Goal: Task Accomplishment & Management: Manage account settings

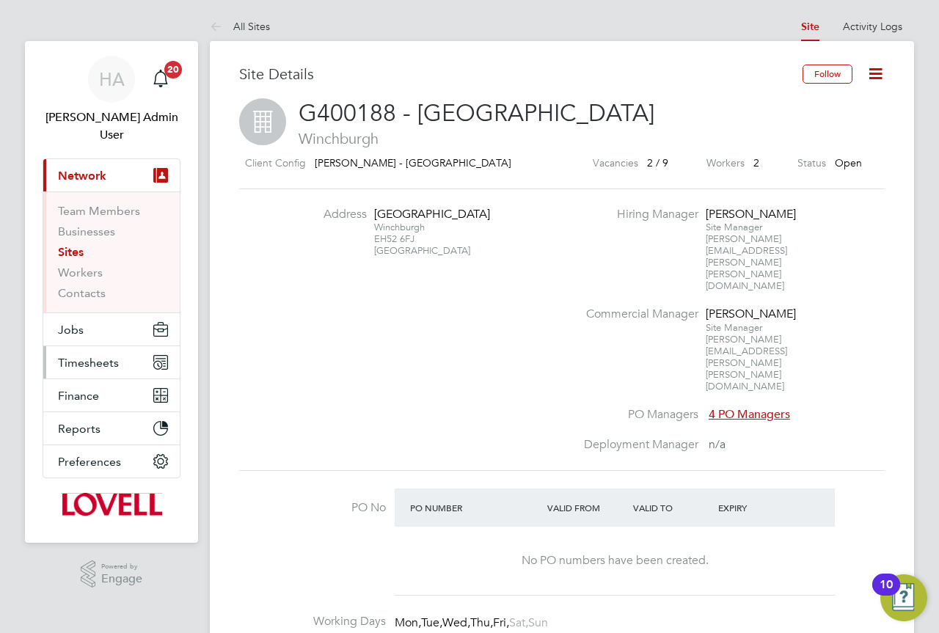
click at [93, 356] on span "Timesheets" at bounding box center [88, 363] width 61 height 14
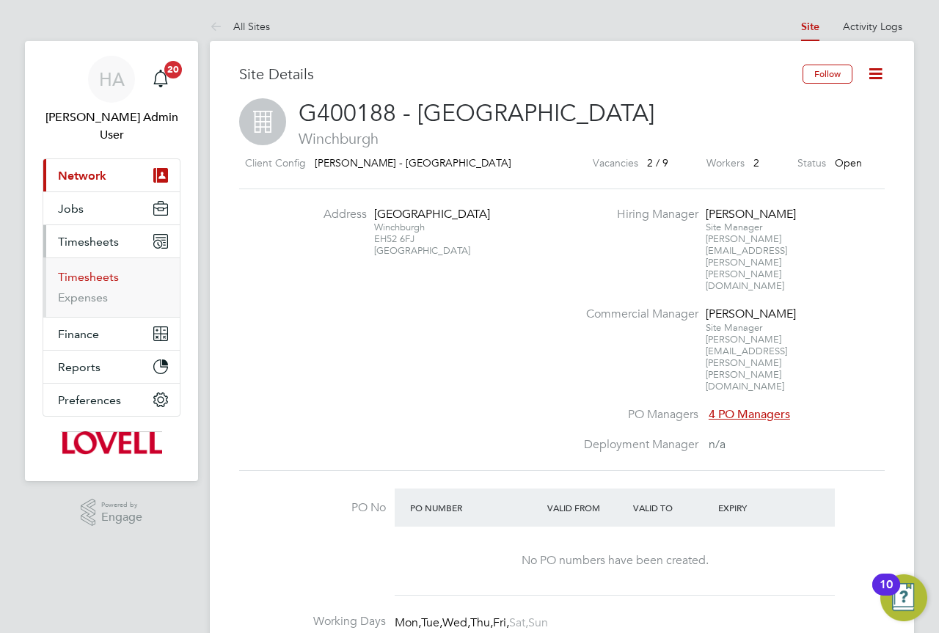
click at [100, 270] on link "Timesheets" at bounding box center [88, 277] width 61 height 14
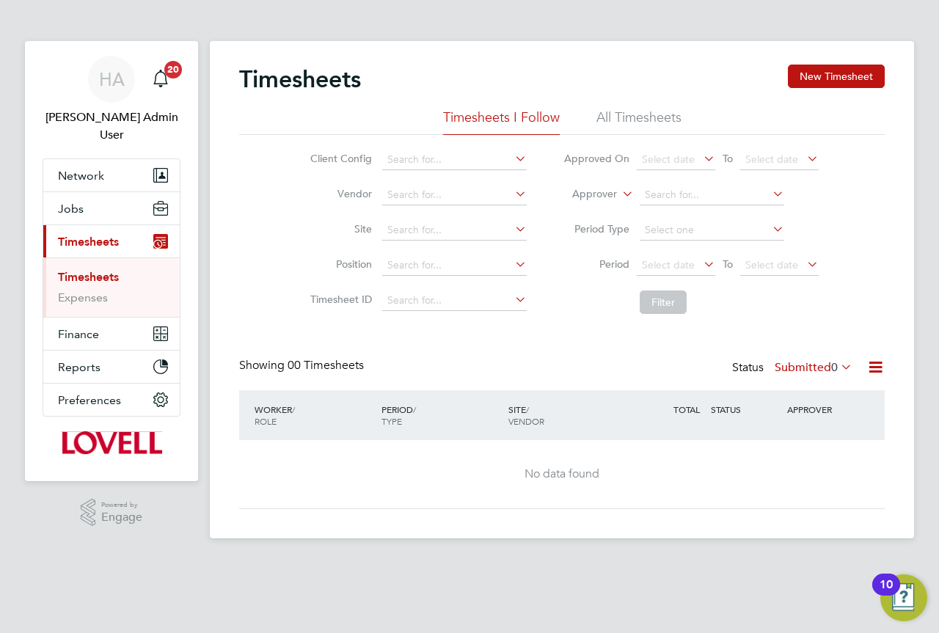
click at [613, 122] on li "All Timesheets" at bounding box center [638, 122] width 85 height 26
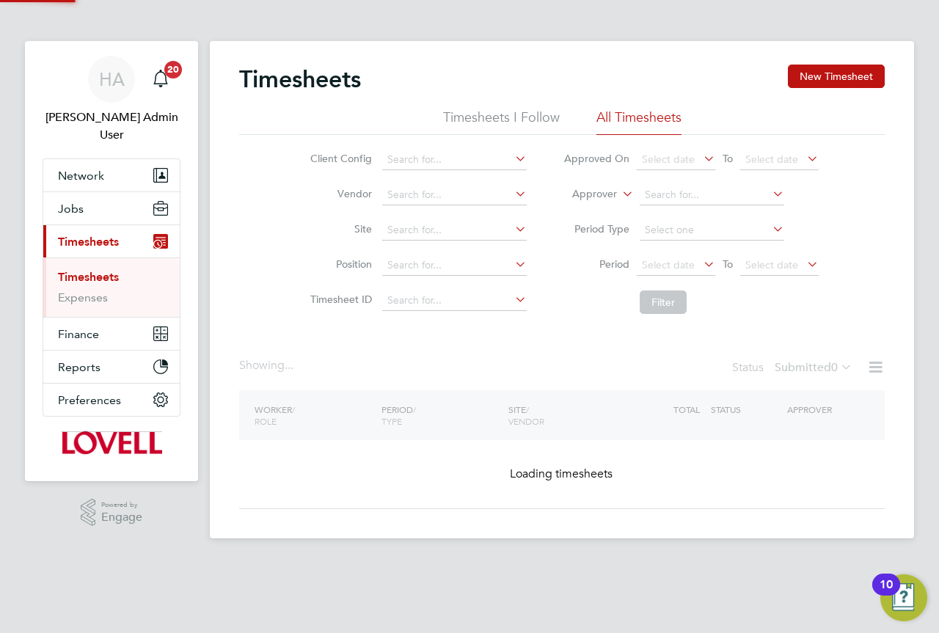
click at [619, 196] on icon at bounding box center [619, 189] width 0 height 13
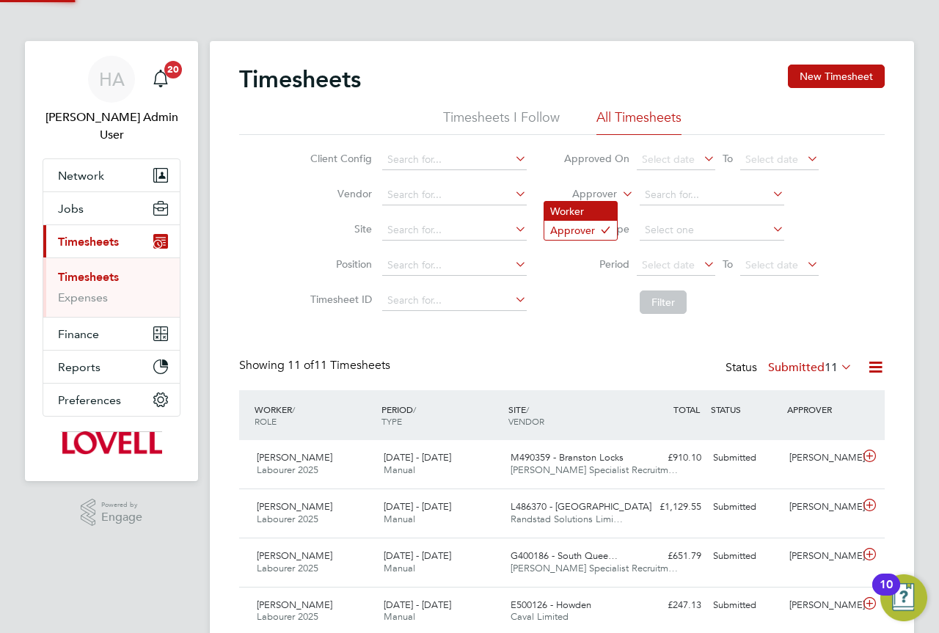
click at [575, 213] on li "Worker" at bounding box center [580, 211] width 73 height 19
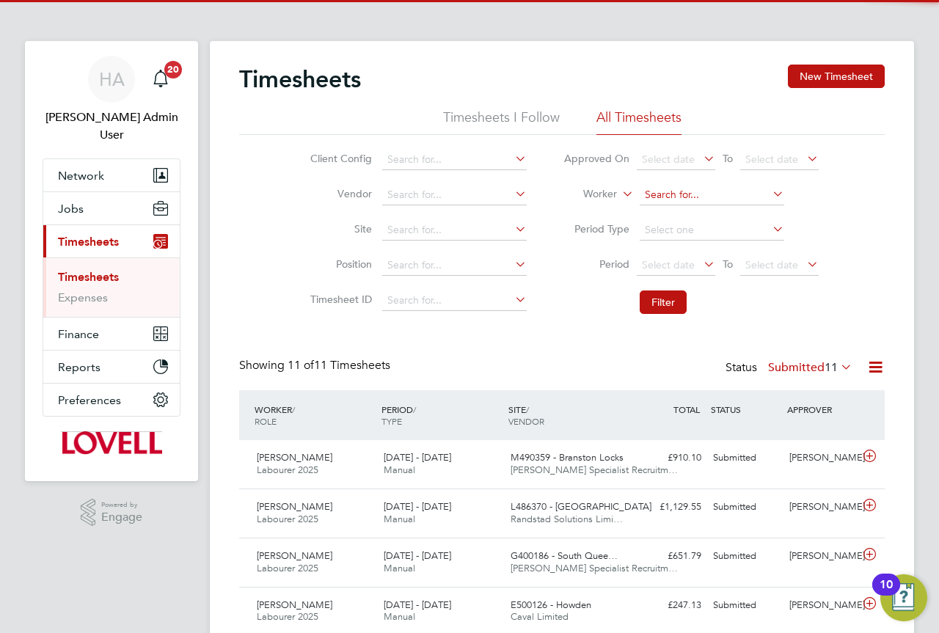
click at [648, 194] on input at bounding box center [712, 195] width 145 height 21
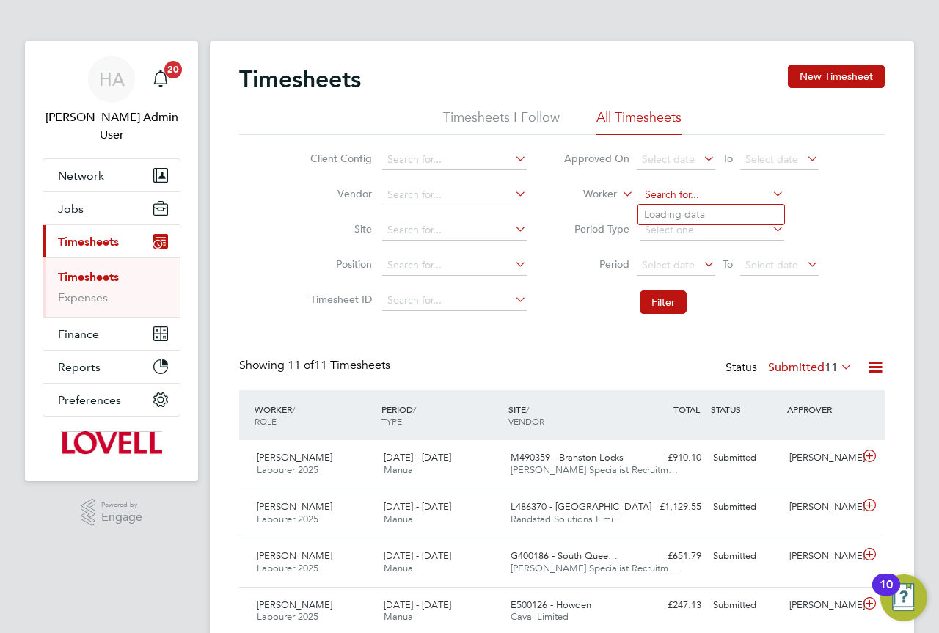
paste input "Cavell"
click at [728, 211] on b "Cavell" at bounding box center [770, 214] width 85 height 12
type input "Tom Cavell"
click at [675, 302] on button "Filter" at bounding box center [663, 302] width 47 height 23
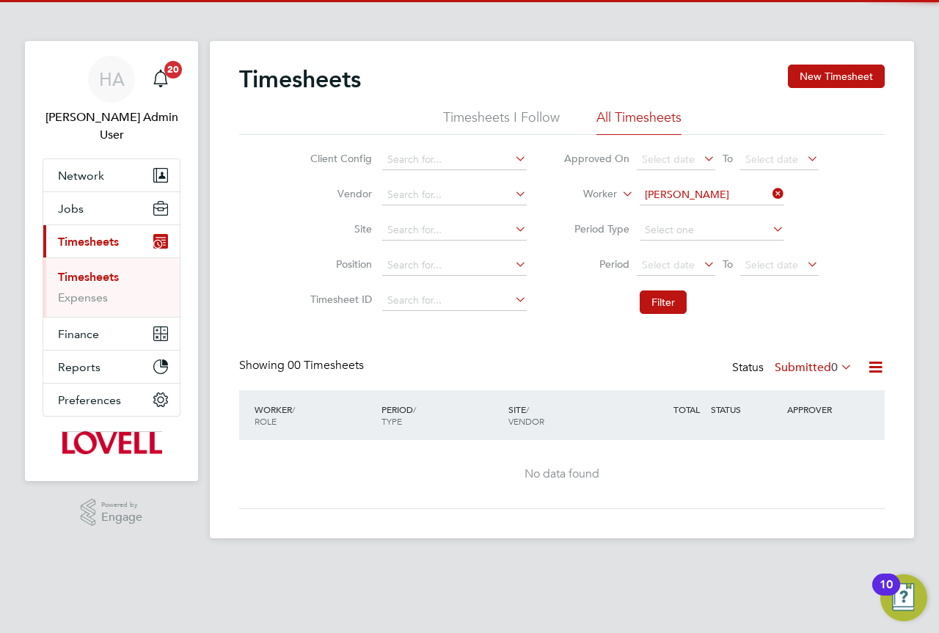
click at [800, 360] on label "Submitted 0" at bounding box center [814, 367] width 78 height 15
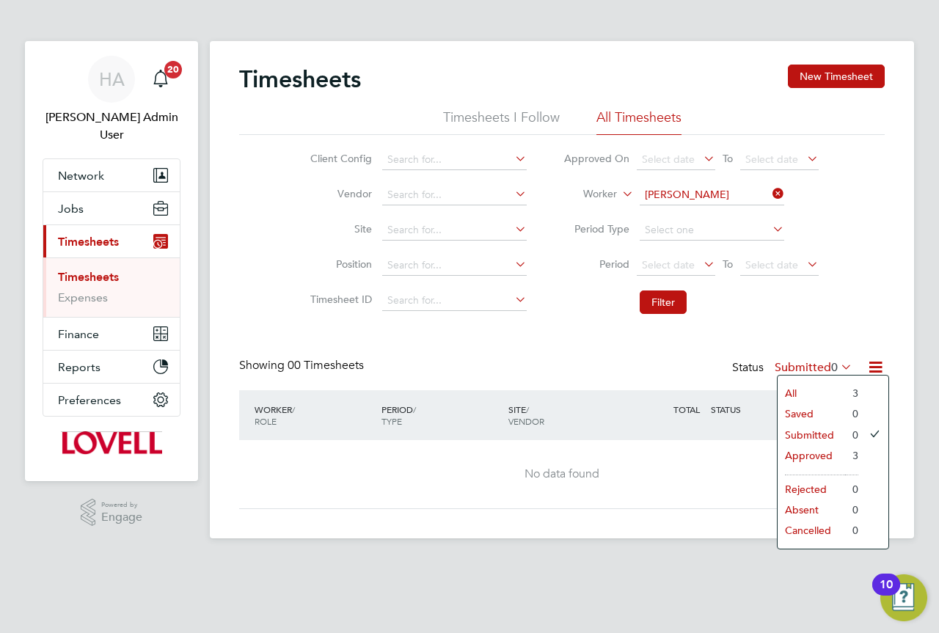
click at [801, 392] on li "All" at bounding box center [811, 393] width 67 height 21
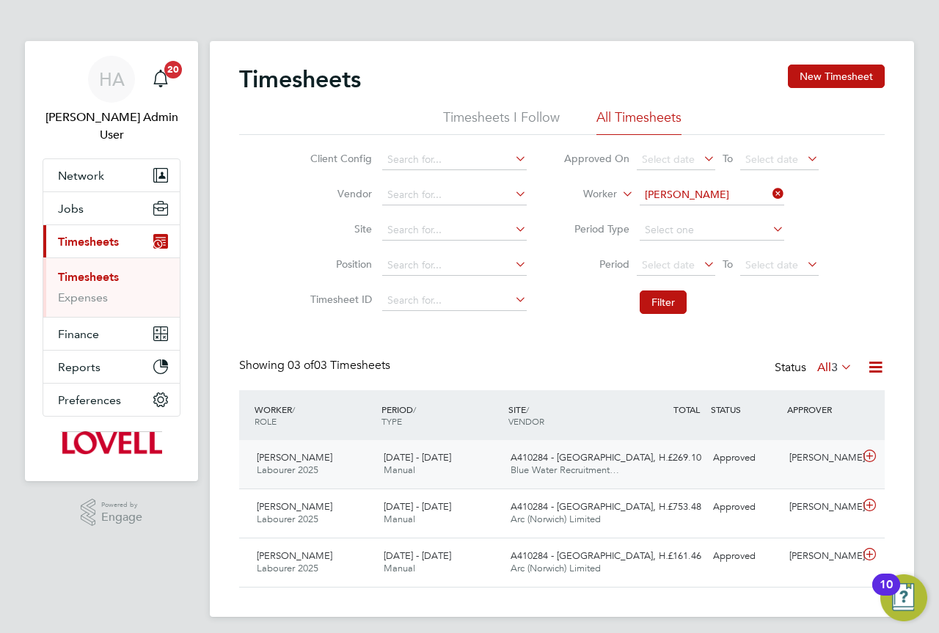
click at [475, 462] on div "8 - 14 Feb 2025 Manual" at bounding box center [441, 464] width 127 height 37
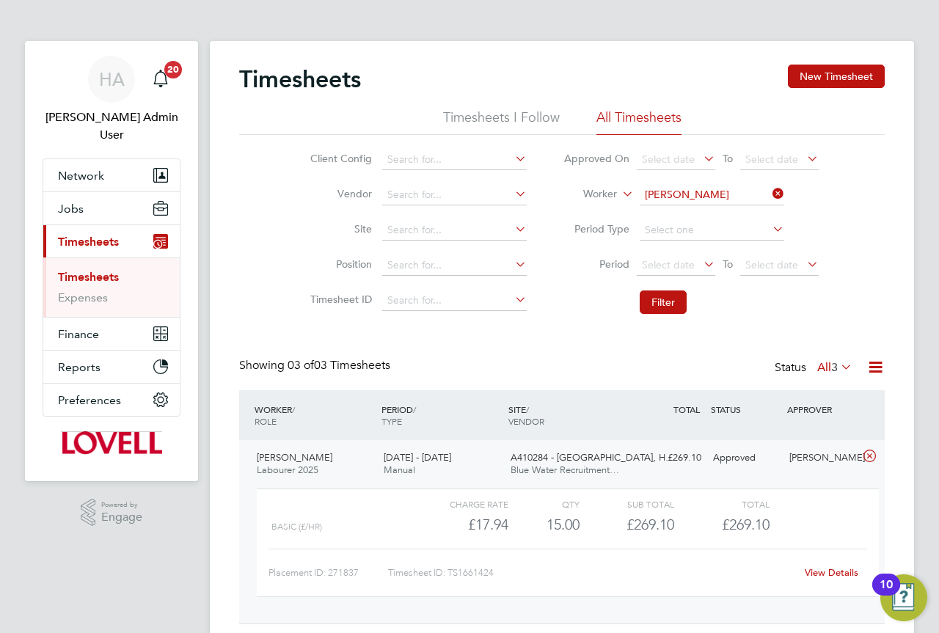
click at [466, 459] on div "8 - 14 Feb 2025 Manual" at bounding box center [441, 464] width 127 height 37
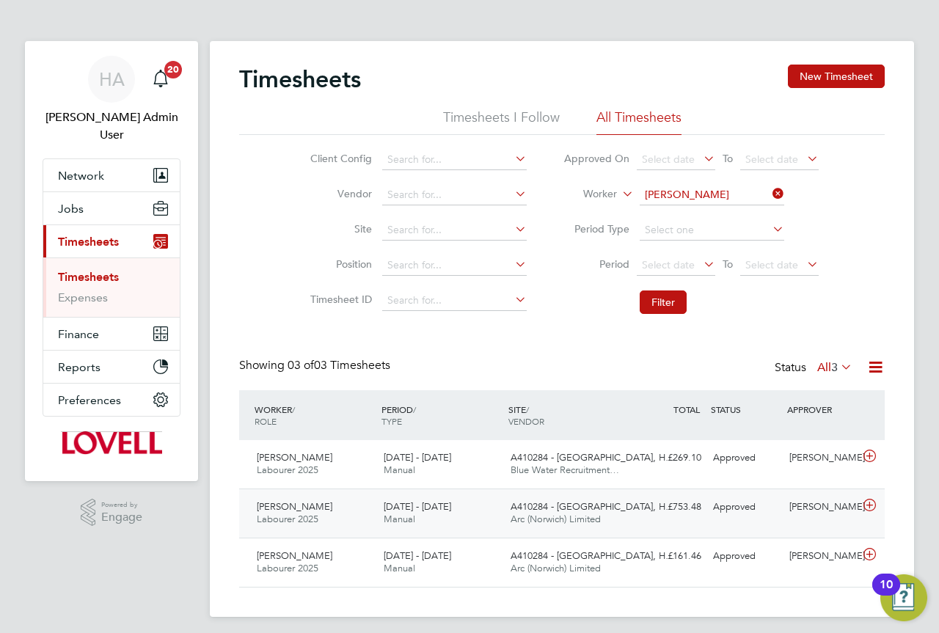
click at [461, 500] on div "14 - 20 Sep 2024 Manual" at bounding box center [441, 513] width 127 height 37
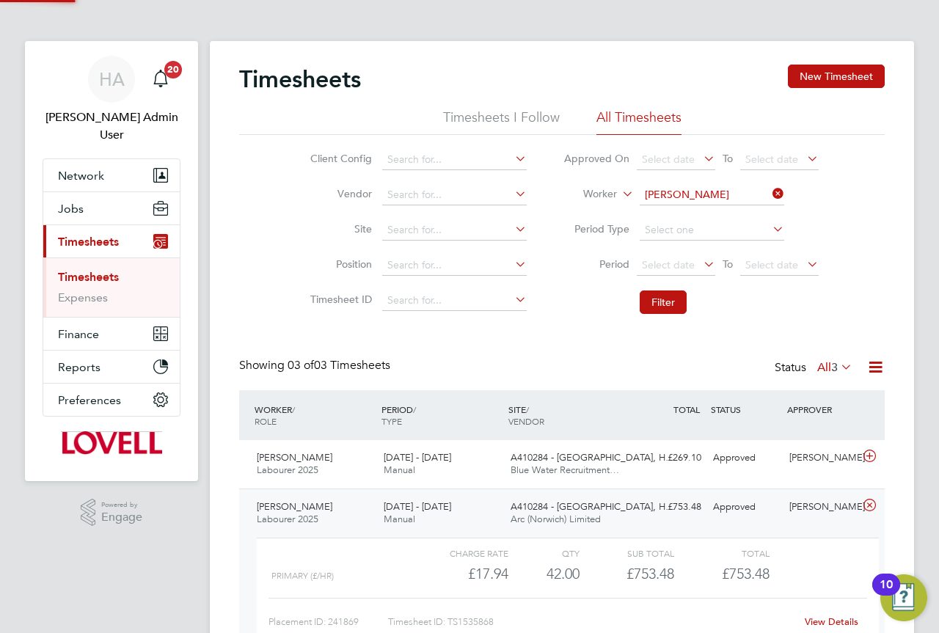
click at [456, 501] on div "14 - 20 Sep 2024 Manual" at bounding box center [441, 513] width 127 height 37
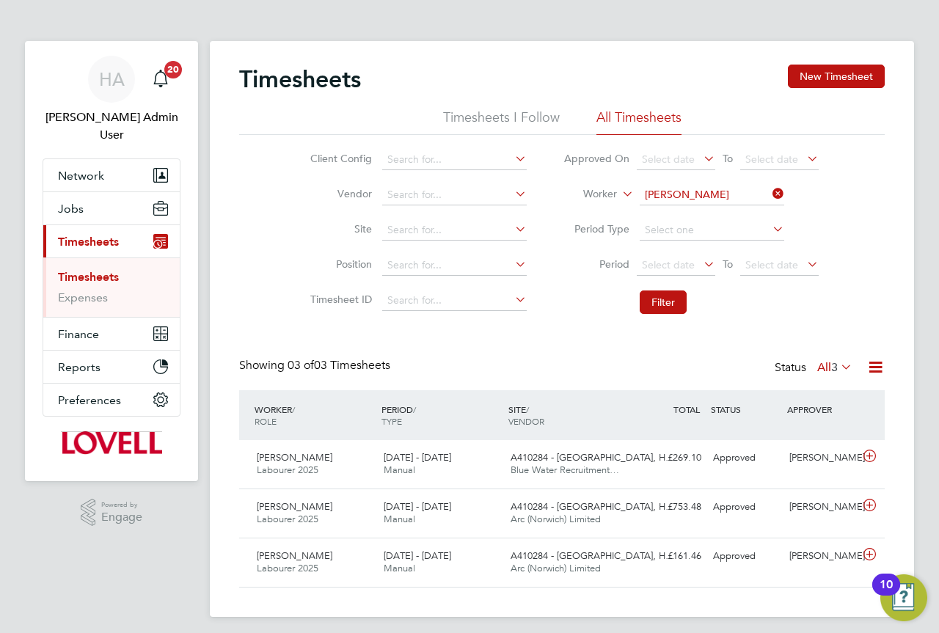
scroll to position [7, 0]
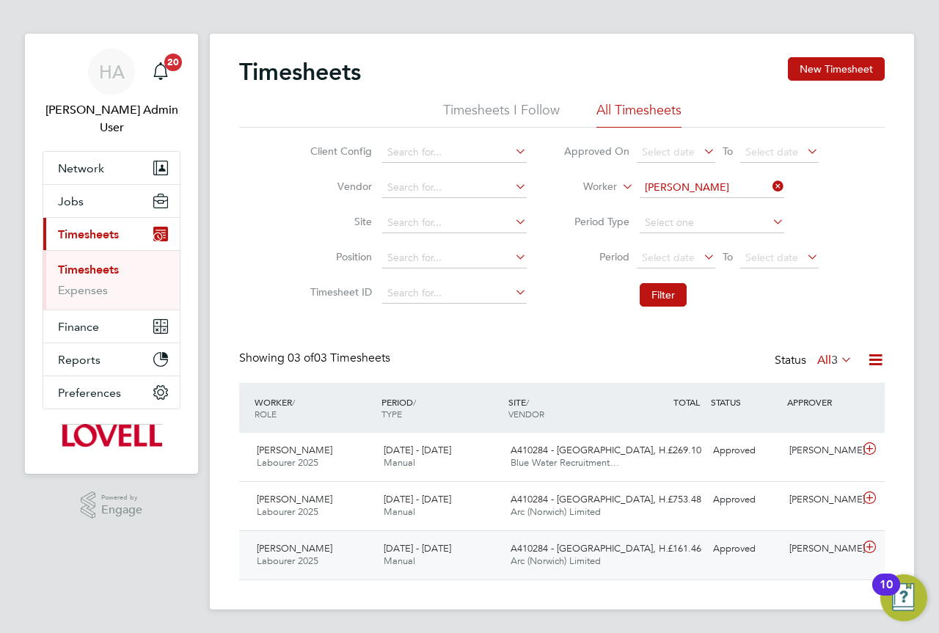
click at [502, 553] on div "7 - 13 Sep 2024 Manual" at bounding box center [441, 555] width 127 height 37
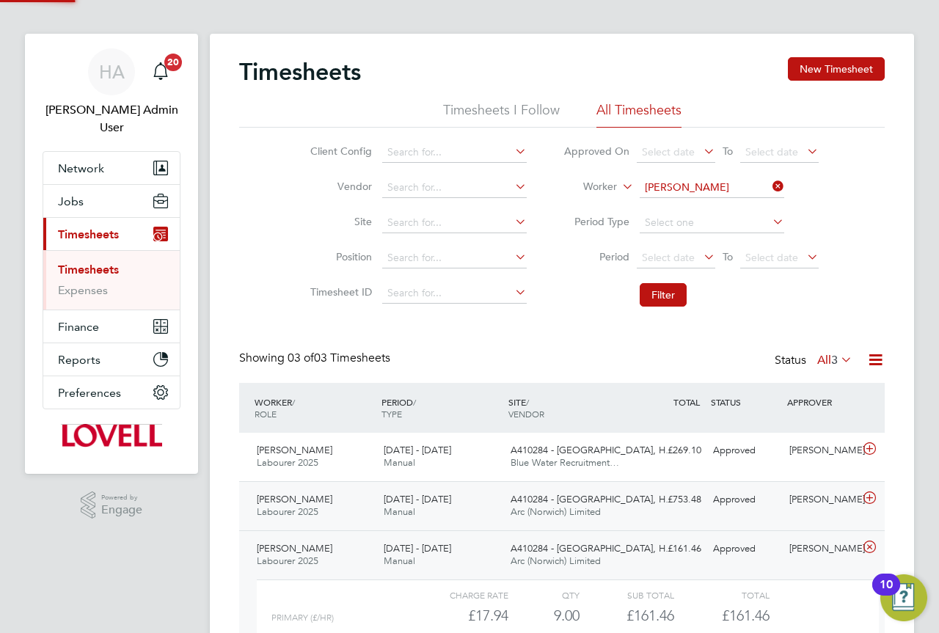
scroll to position [25, 143]
click at [494, 500] on div "14 - 20 Sep 2024 Manual" at bounding box center [441, 506] width 127 height 37
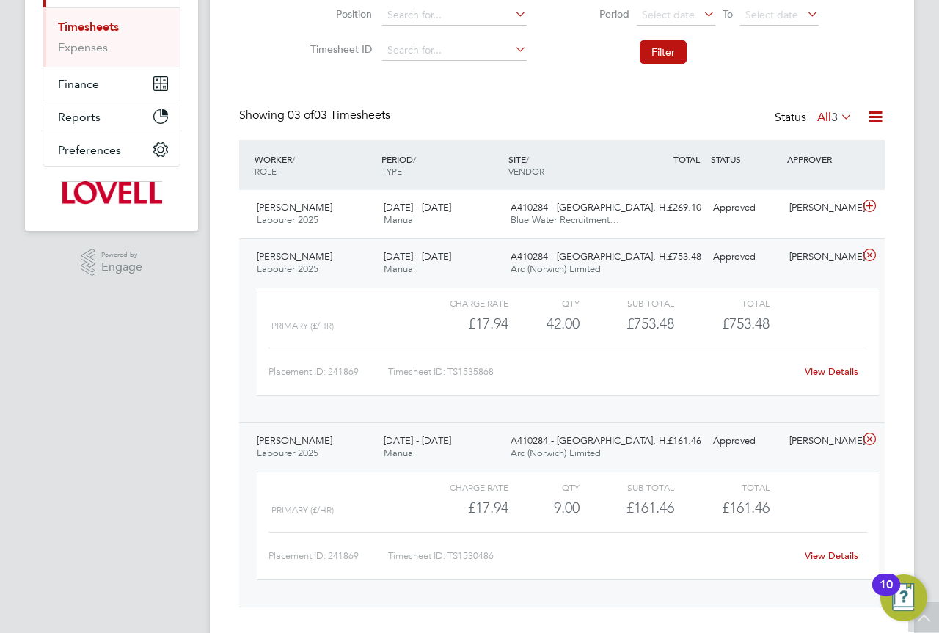
scroll to position [277, 0]
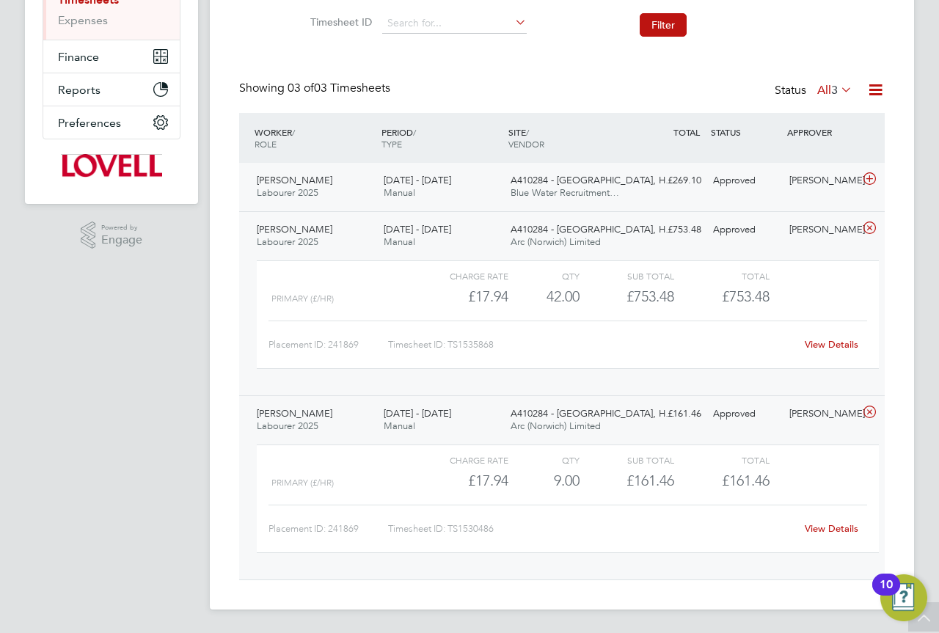
click at [462, 188] on div "8 - 14 Feb 2025 Manual" at bounding box center [441, 187] width 127 height 37
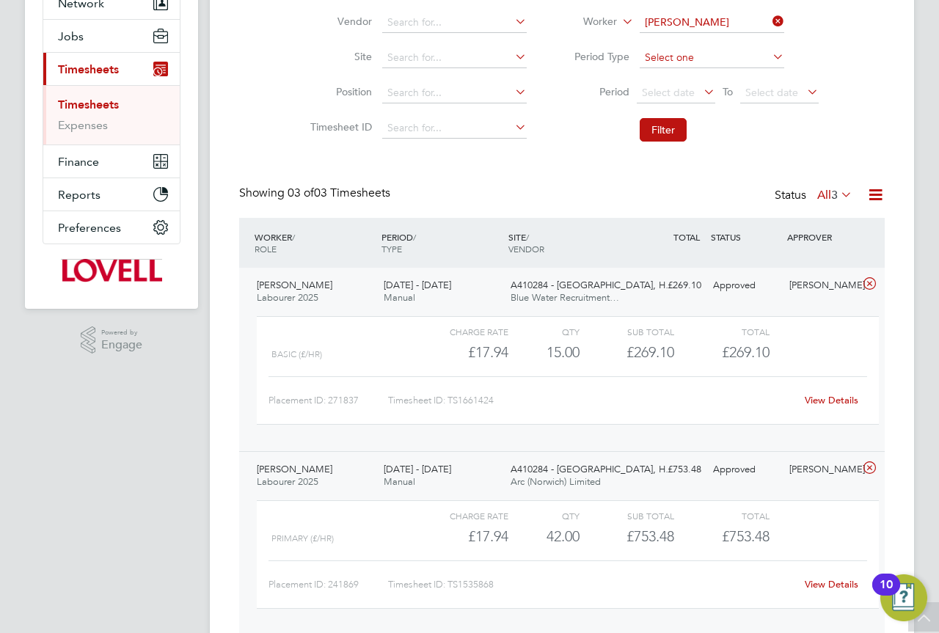
scroll to position [0, 0]
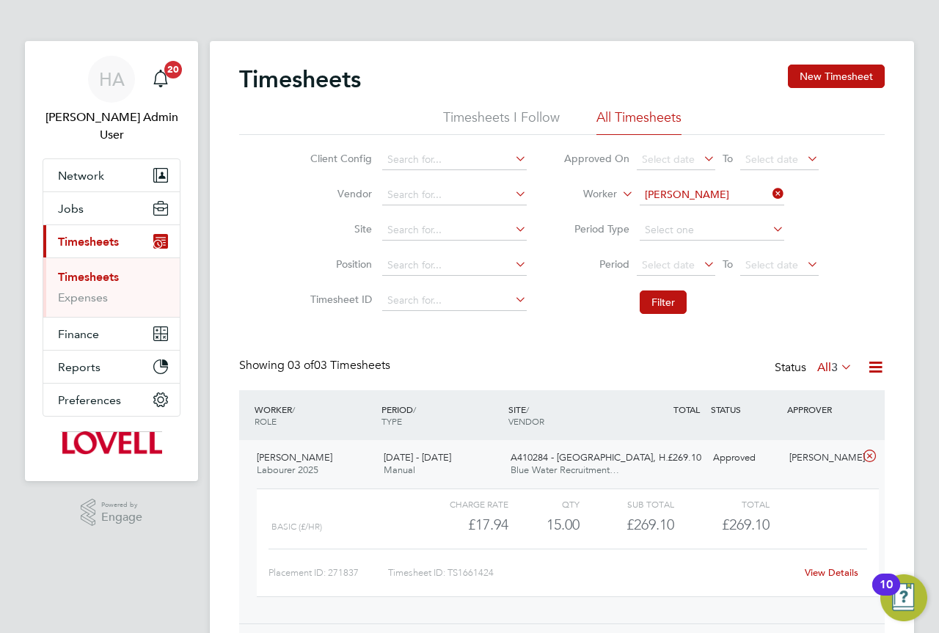
click at [770, 193] on icon at bounding box center [770, 193] width 0 height 21
click at [418, 228] on input at bounding box center [454, 230] width 145 height 21
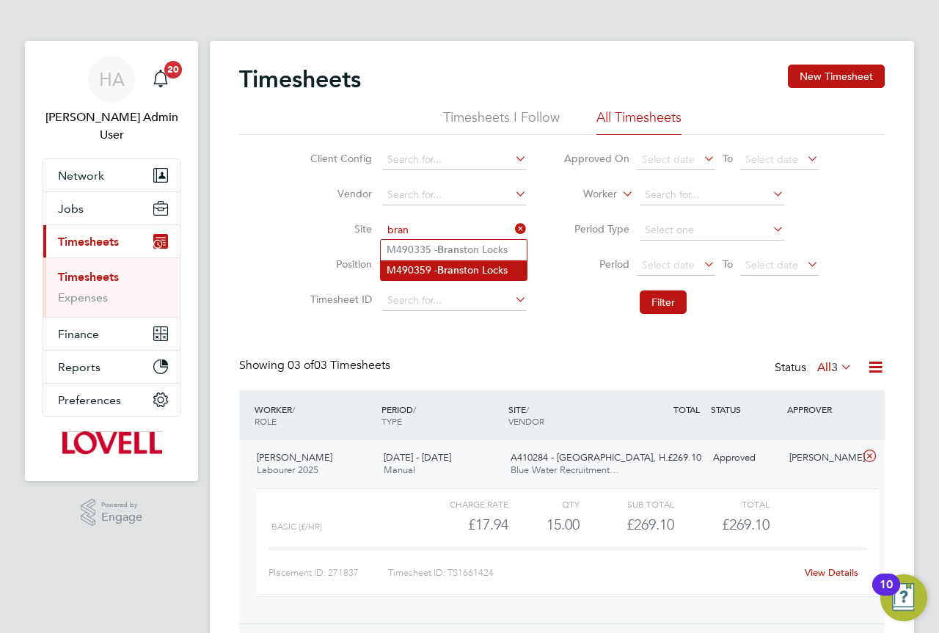
click at [471, 273] on li "M490359 - Bran ston Locks" at bounding box center [454, 270] width 146 height 20
type input "M490359 - Branston Locks"
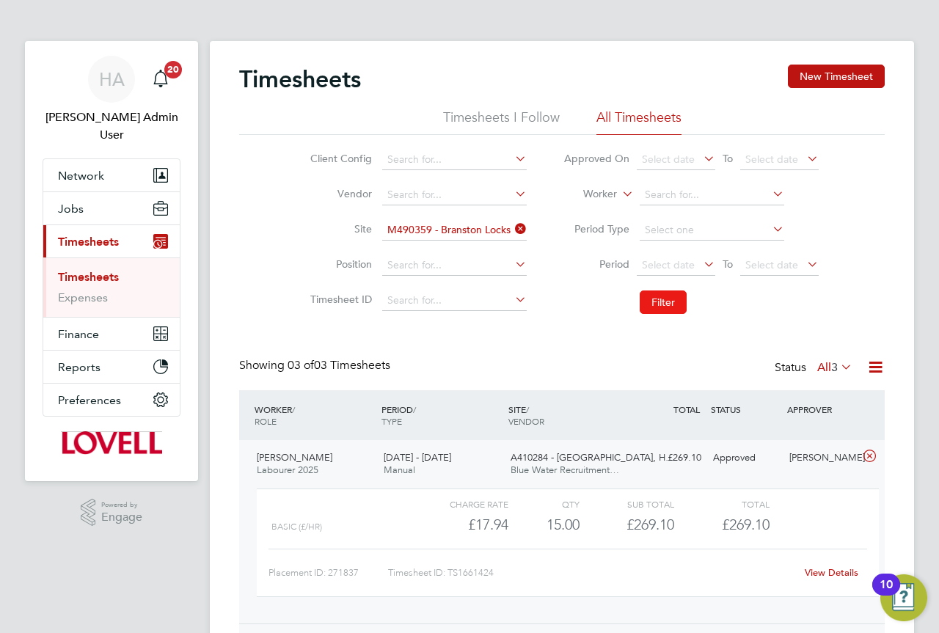
click at [660, 311] on button "Filter" at bounding box center [663, 302] width 47 height 23
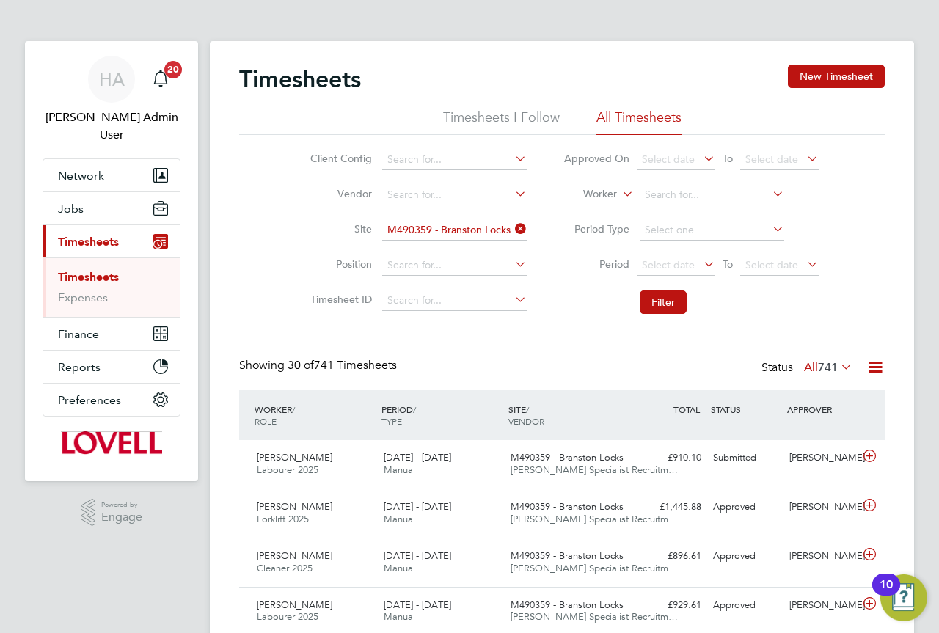
click at [512, 228] on icon at bounding box center [512, 229] width 0 height 21
click at [662, 189] on input at bounding box center [712, 195] width 145 height 21
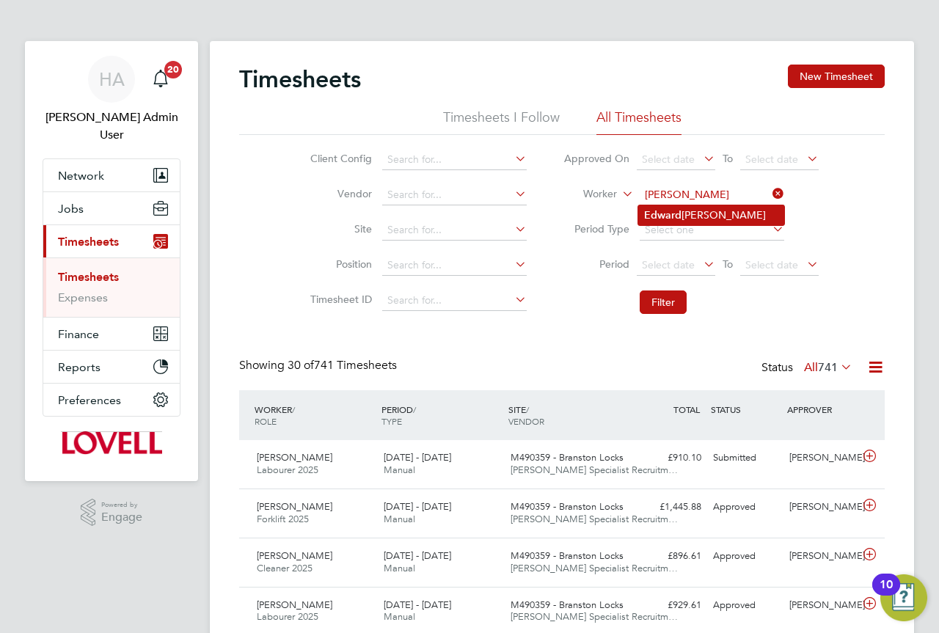
click at [706, 211] on li "Ed wa rd Wallace" at bounding box center [711, 215] width 146 height 20
type input "Edward Wallace"
click at [664, 306] on button "Filter" at bounding box center [663, 302] width 47 height 23
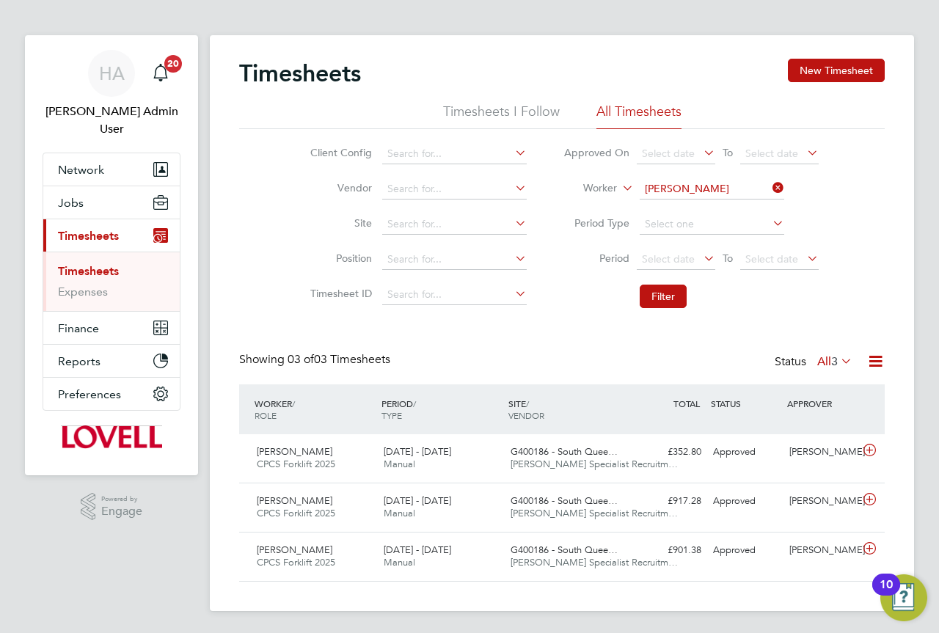
scroll to position [7, 0]
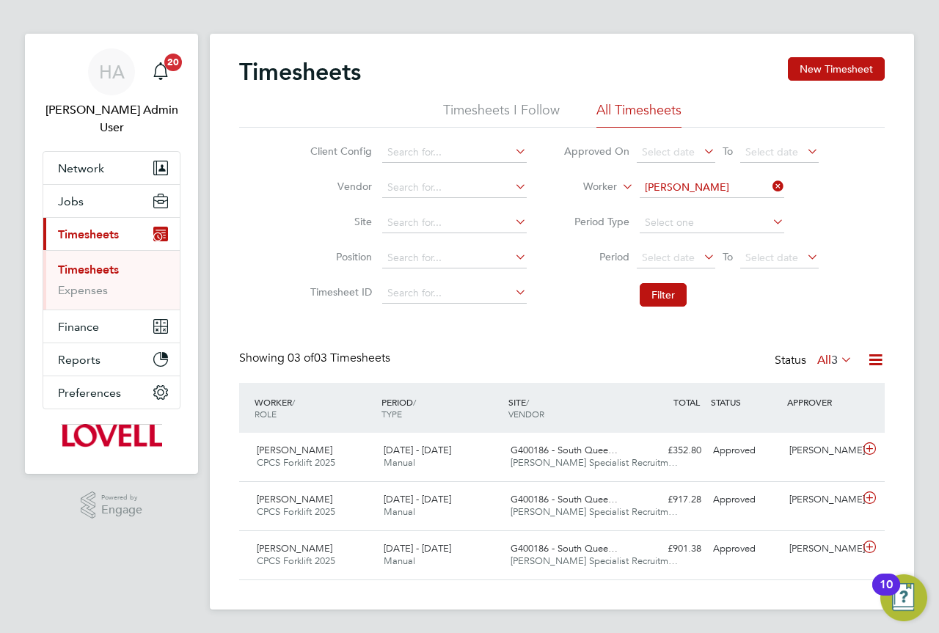
click at [531, 350] on div "Timesheets New Timesheet Timesheets I Follow All Timesheets Client Config Vendo…" at bounding box center [562, 318] width 646 height 523
